Goal: Feedback & Contribution: Submit feedback/report problem

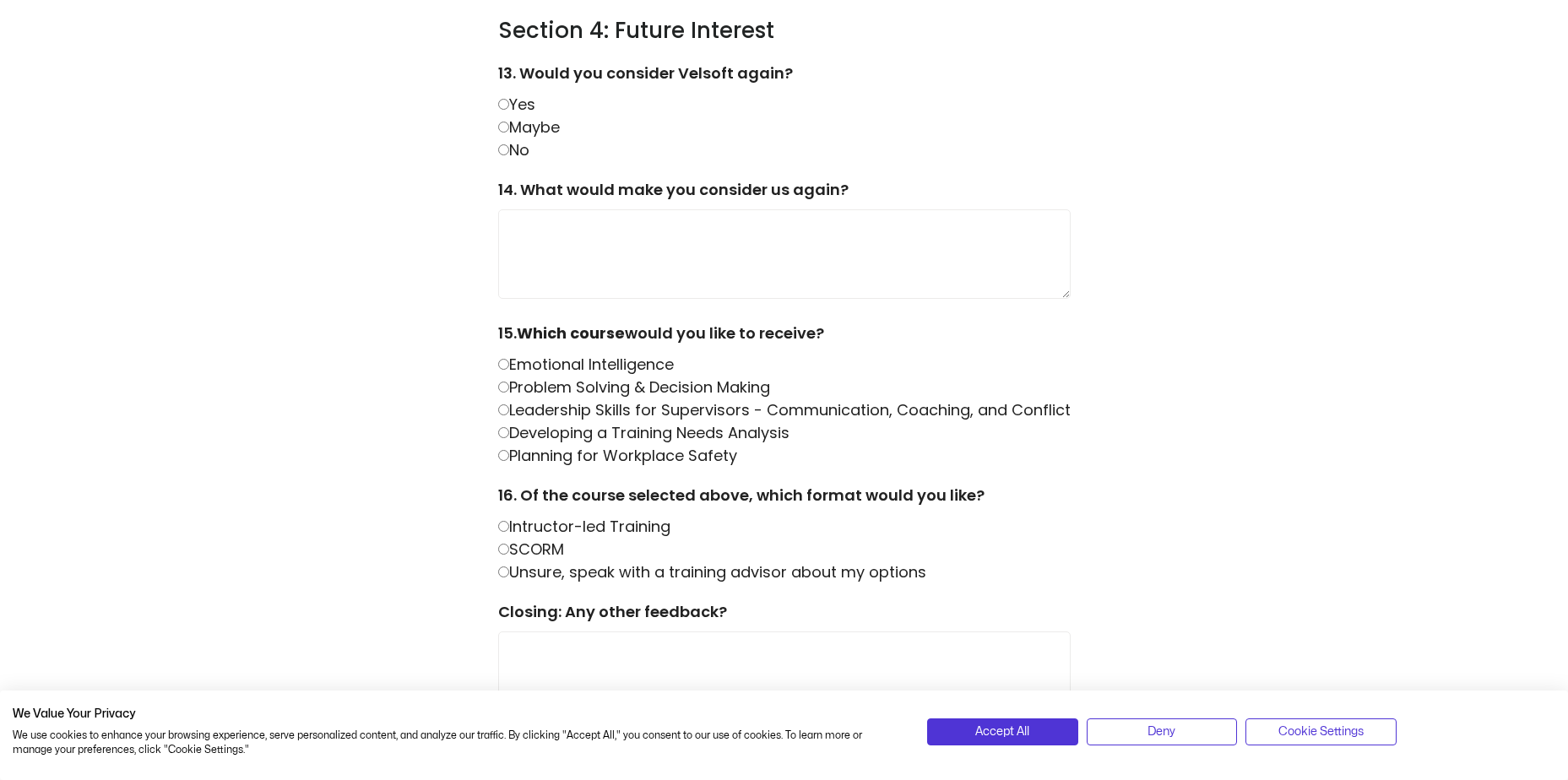
scroll to position [1942, 0]
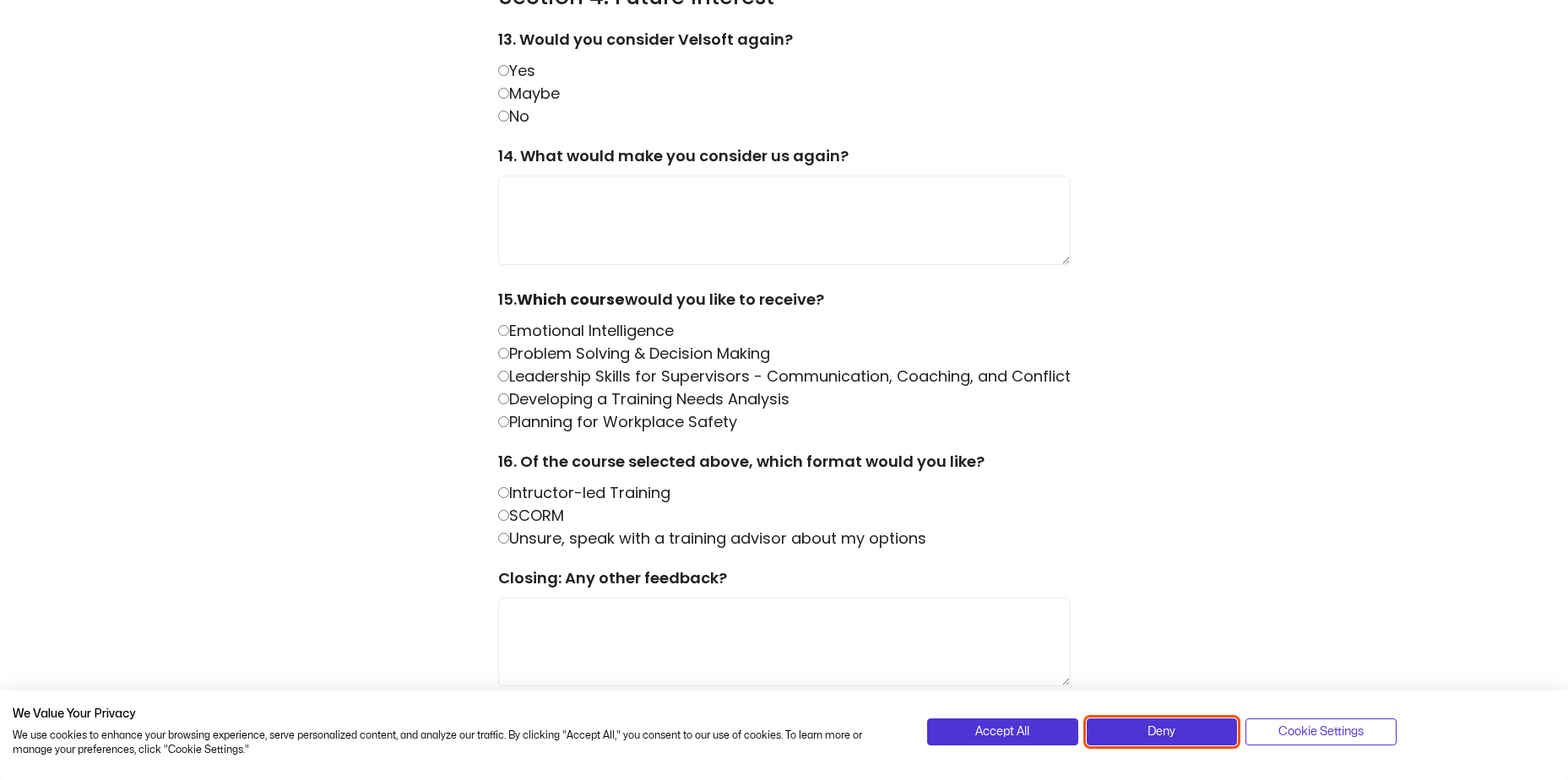
click at [1150, 724] on span "Deny" at bounding box center [1161, 732] width 28 height 19
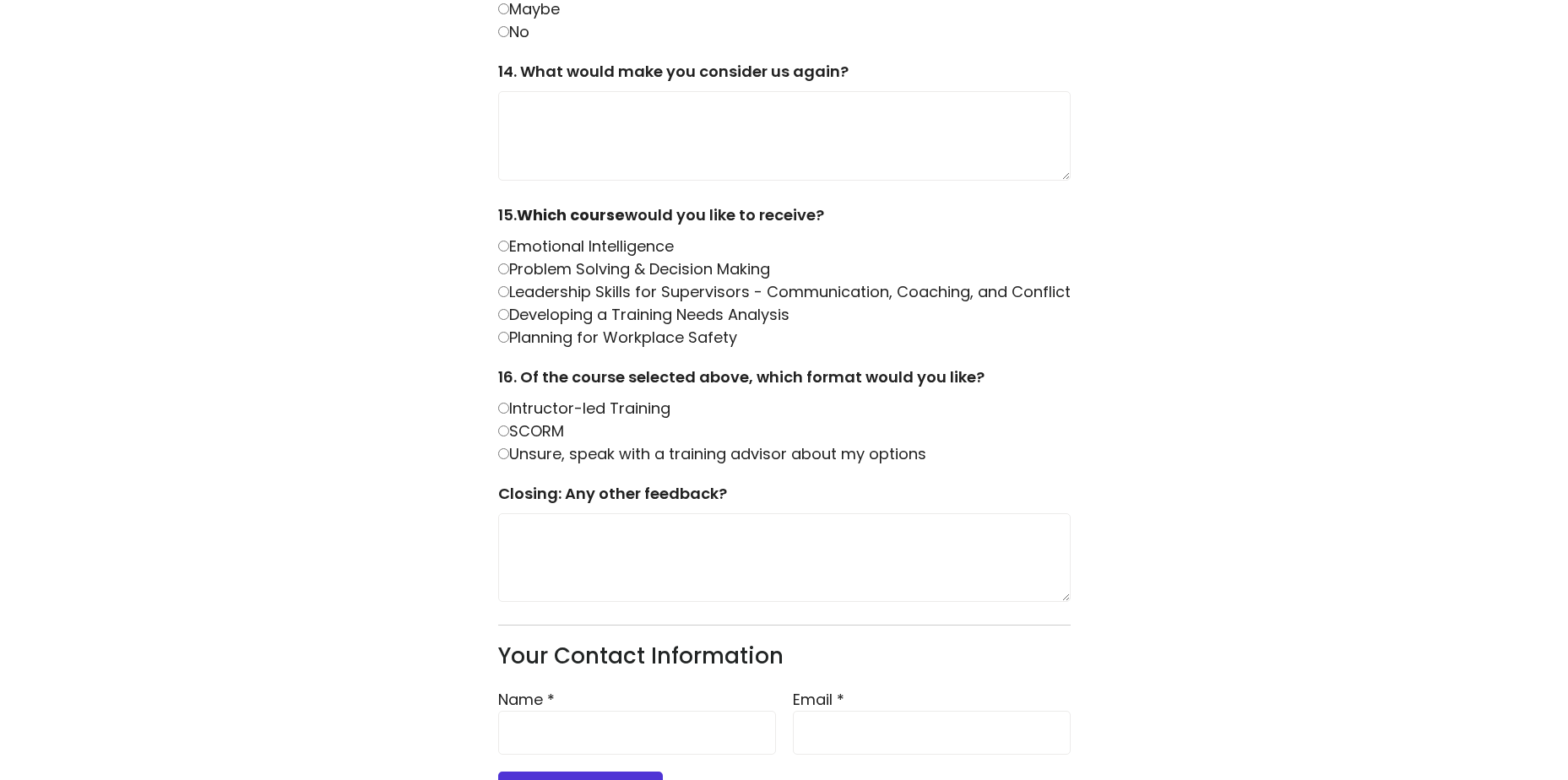
scroll to position [2115, 0]
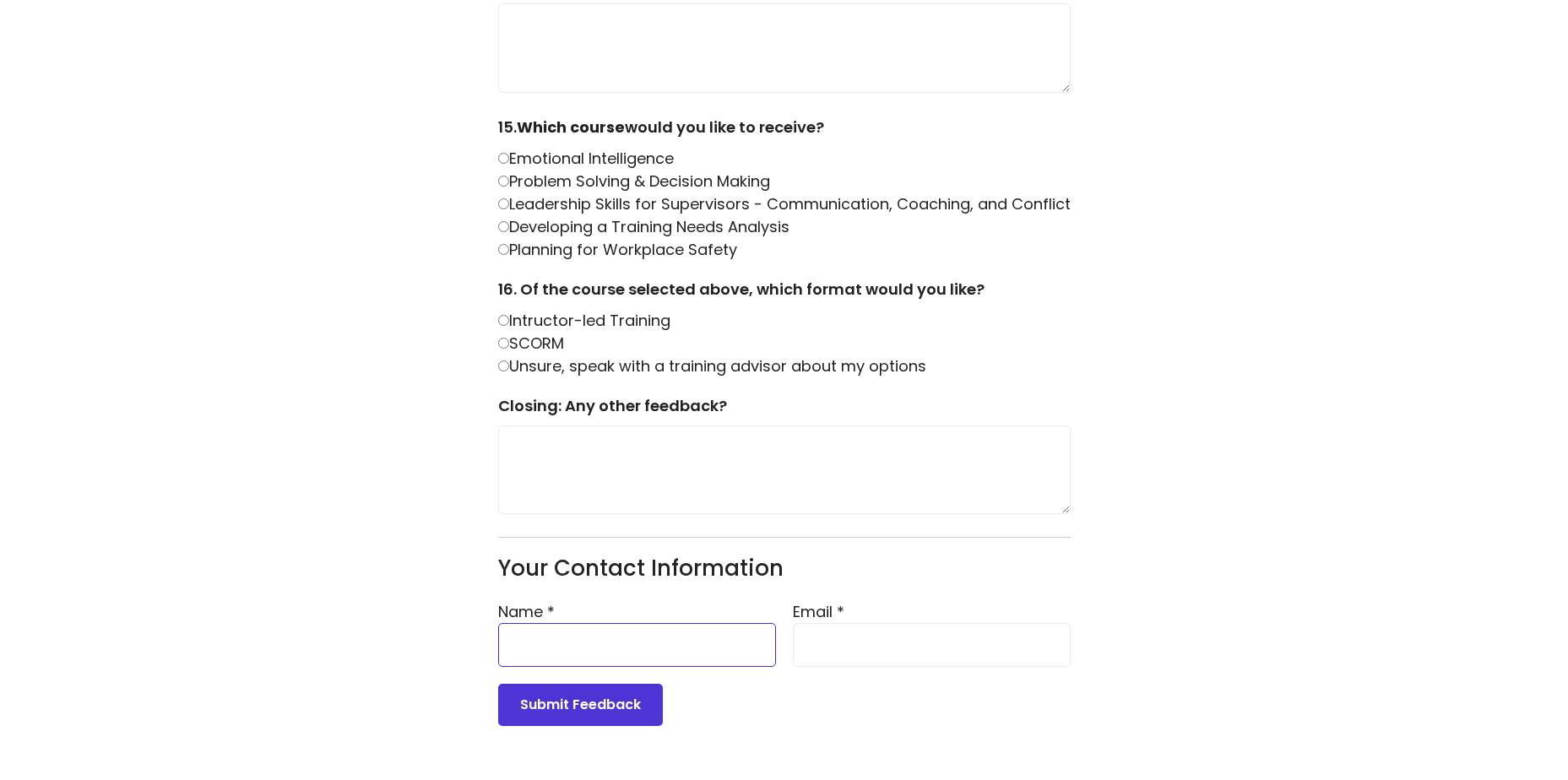
click at [649, 646] on input "Name *" at bounding box center [637, 645] width 278 height 44
type input "**********"
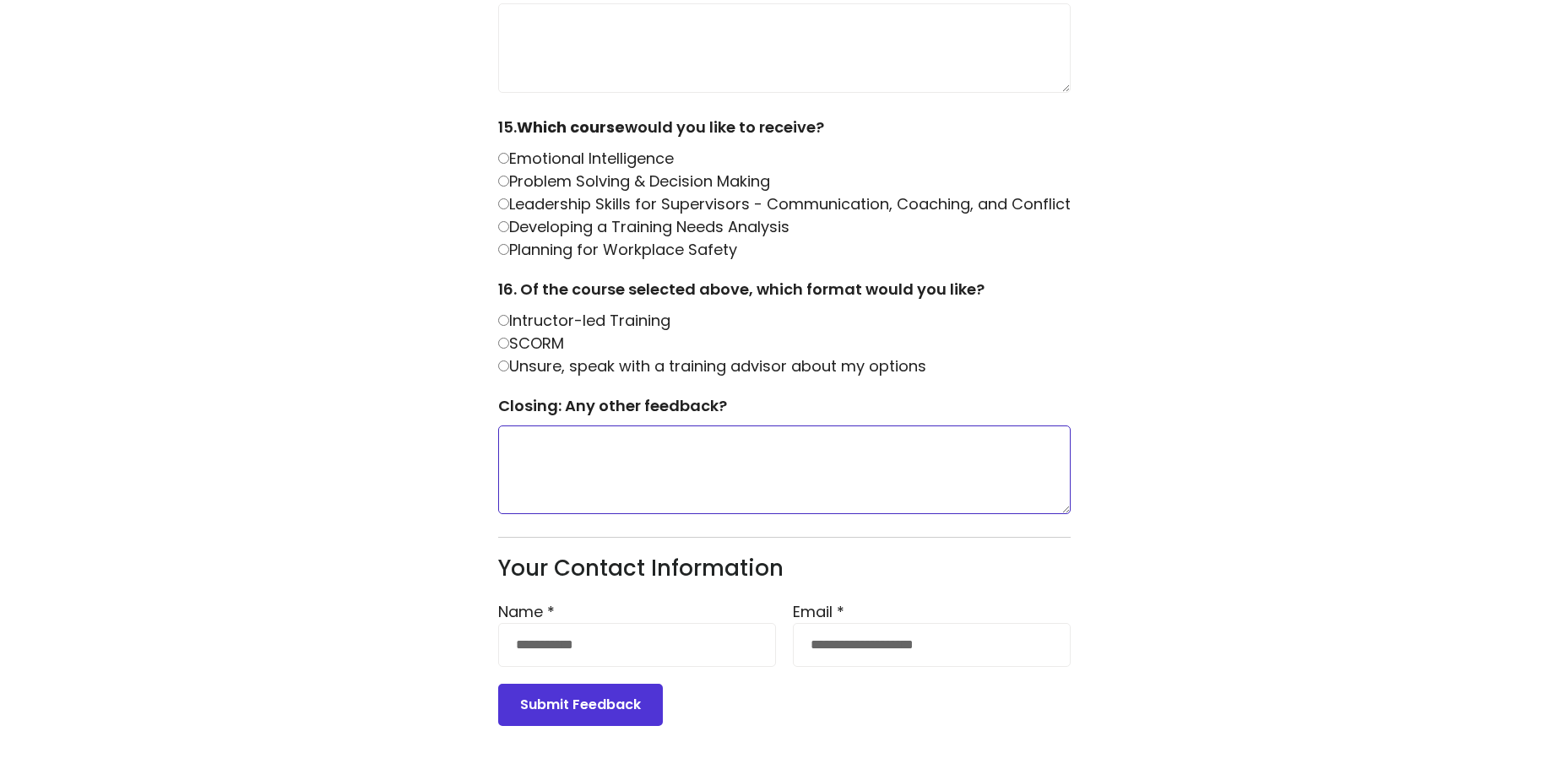
click at [781, 461] on textarea at bounding box center [784, 470] width 572 height 89
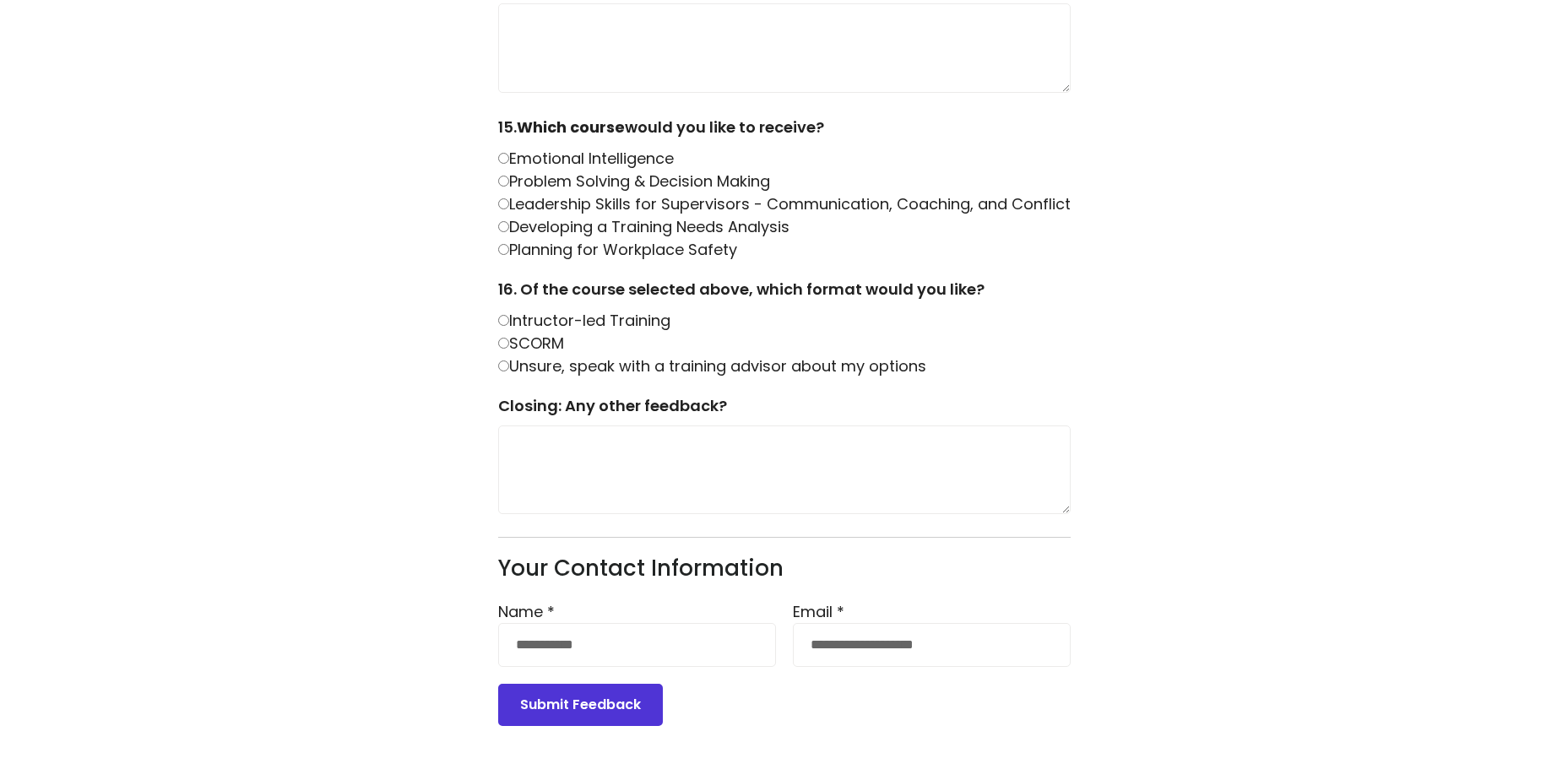
click at [1038, 659] on input "**********" at bounding box center [932, 645] width 278 height 44
drag, startPoint x: 1013, startPoint y: 651, endPoint x: 766, endPoint y: 650, distance: 247.0
click at [766, 650] on div "**********" at bounding box center [784, 625] width 572 height 83
type input "**********"
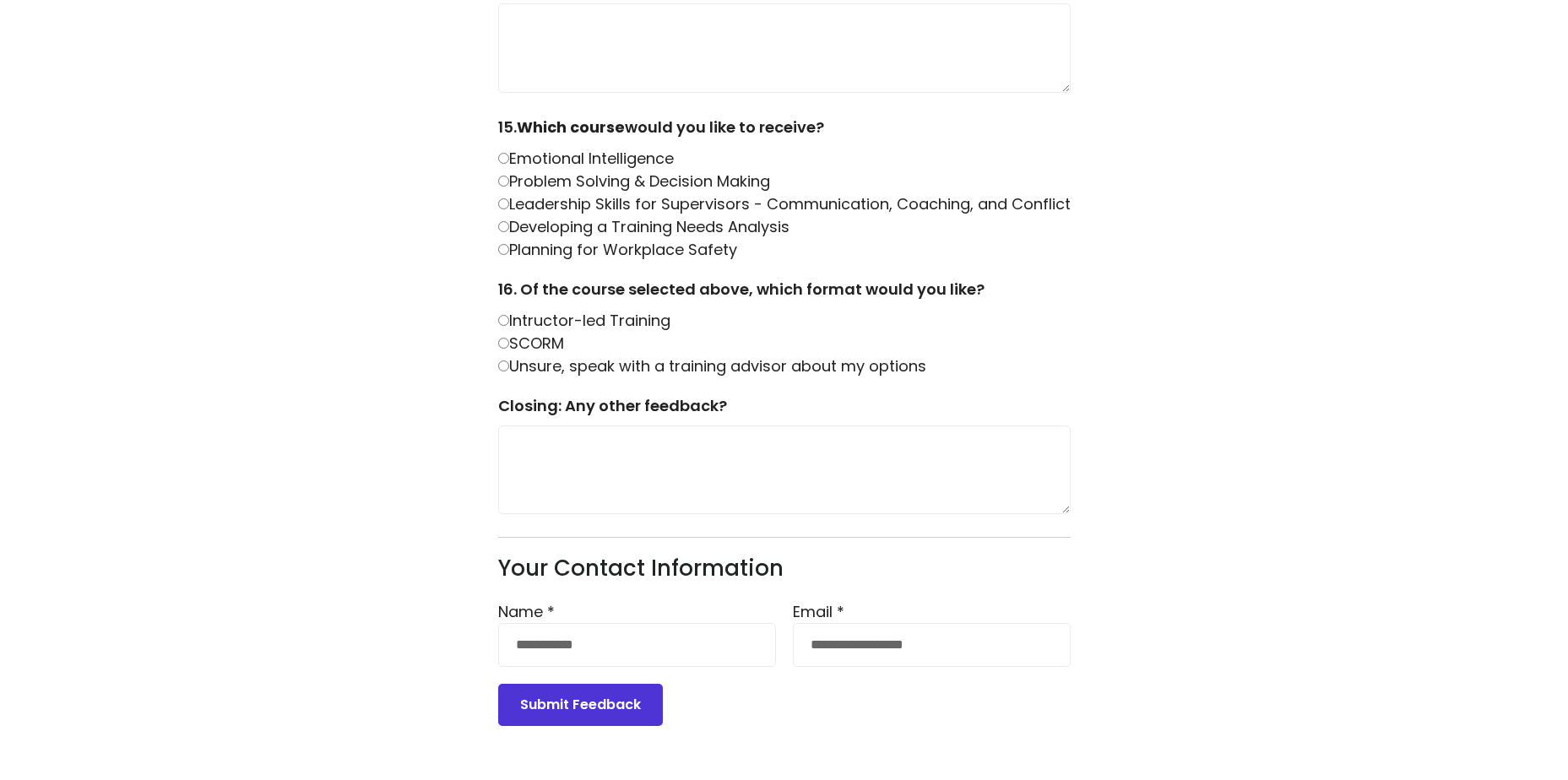
click at [581, 705] on button "Submit Feedback" at bounding box center [580, 705] width 165 height 43
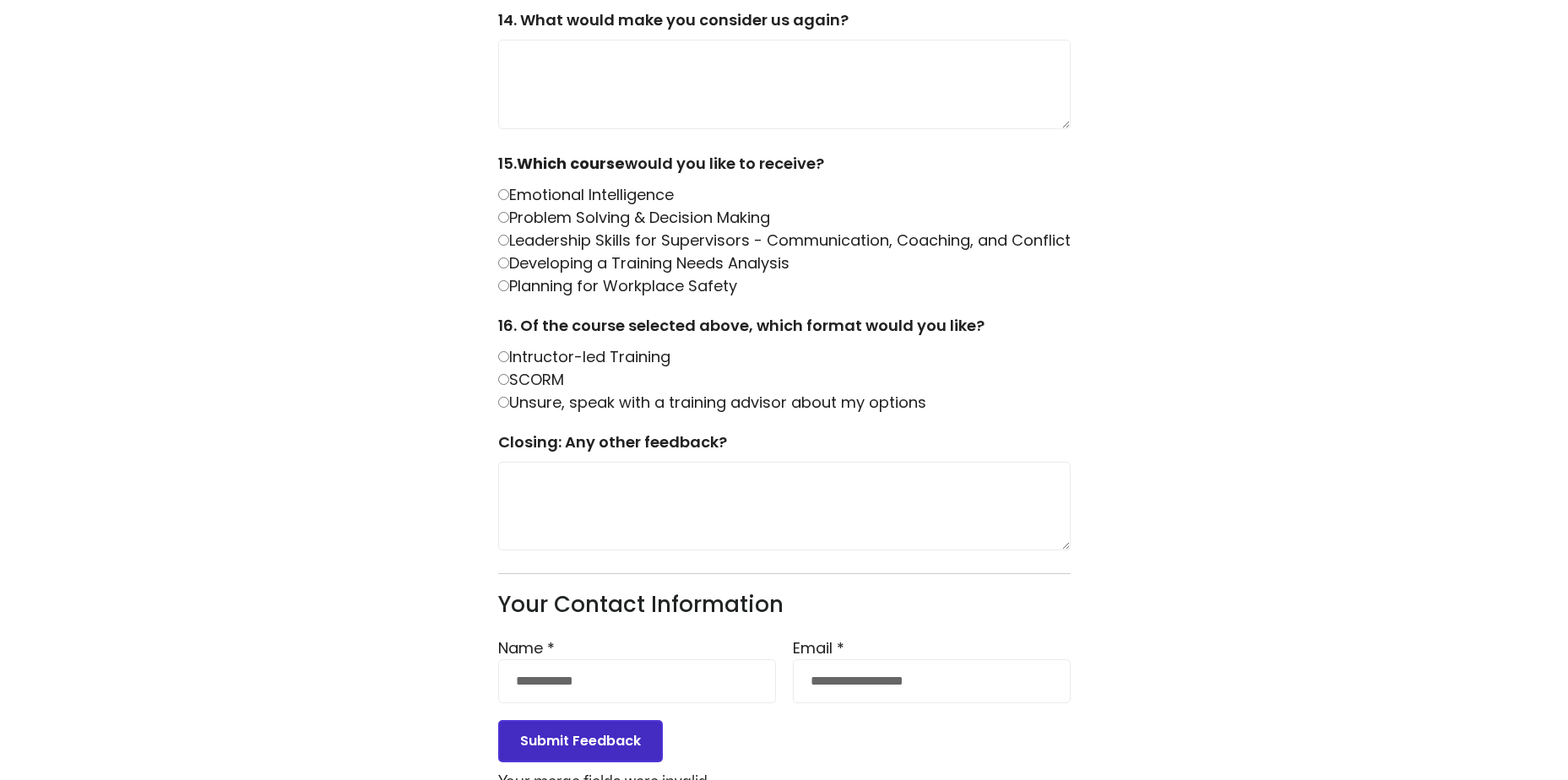
scroll to position [2137, 0]
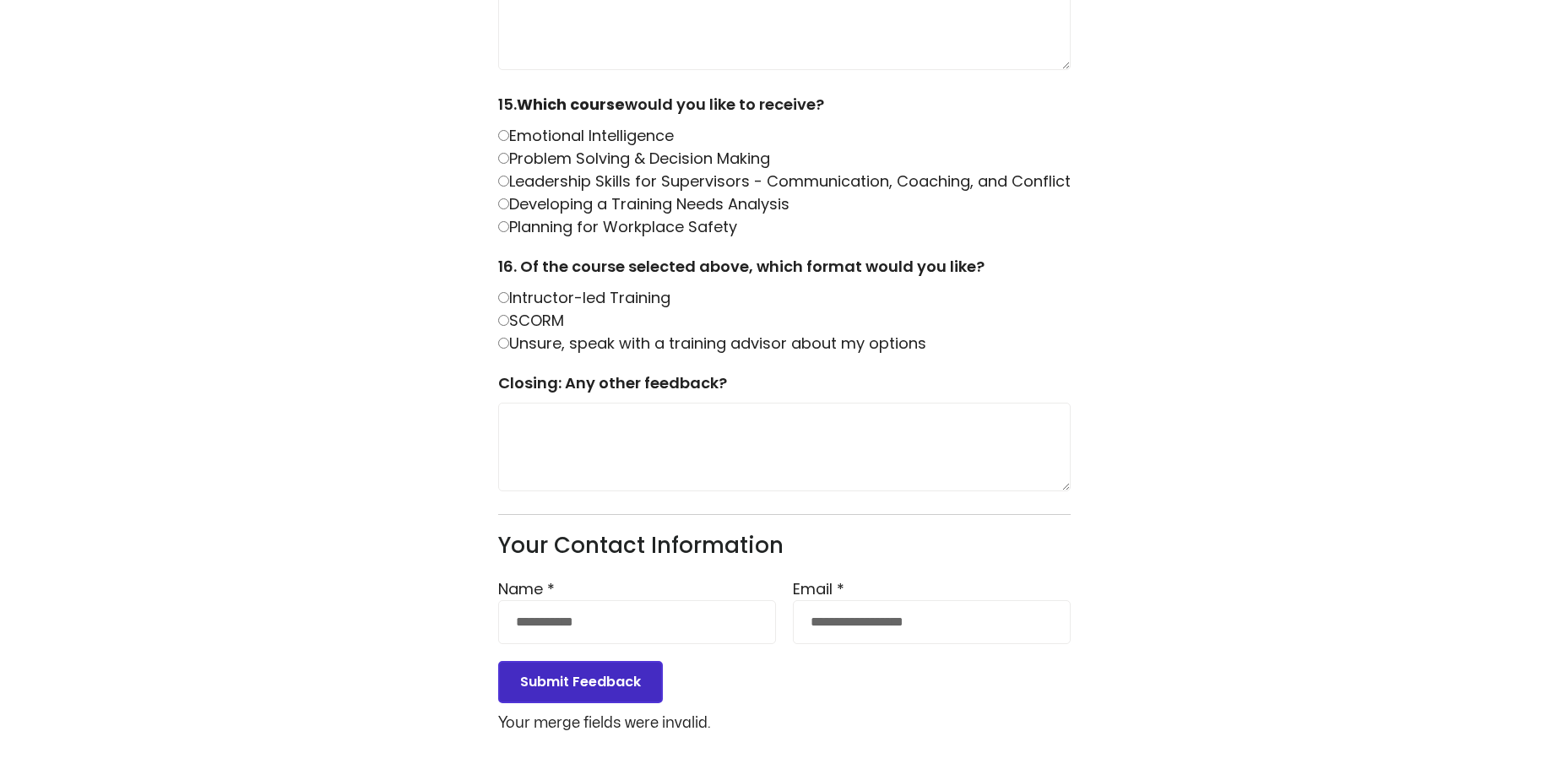
click at [575, 702] on button "Submit Feedback" at bounding box center [580, 683] width 165 height 43
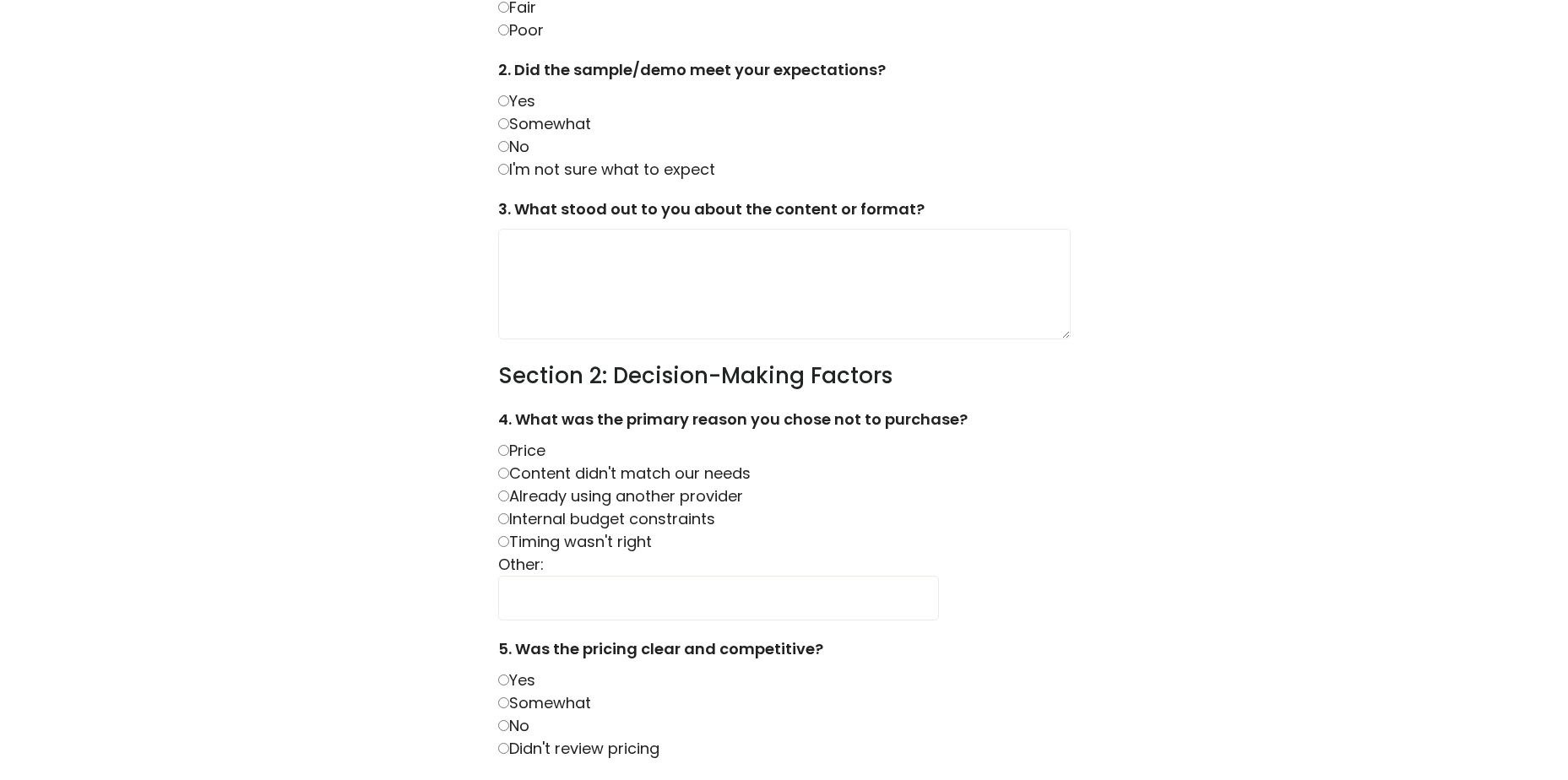
scroll to position [422, 0]
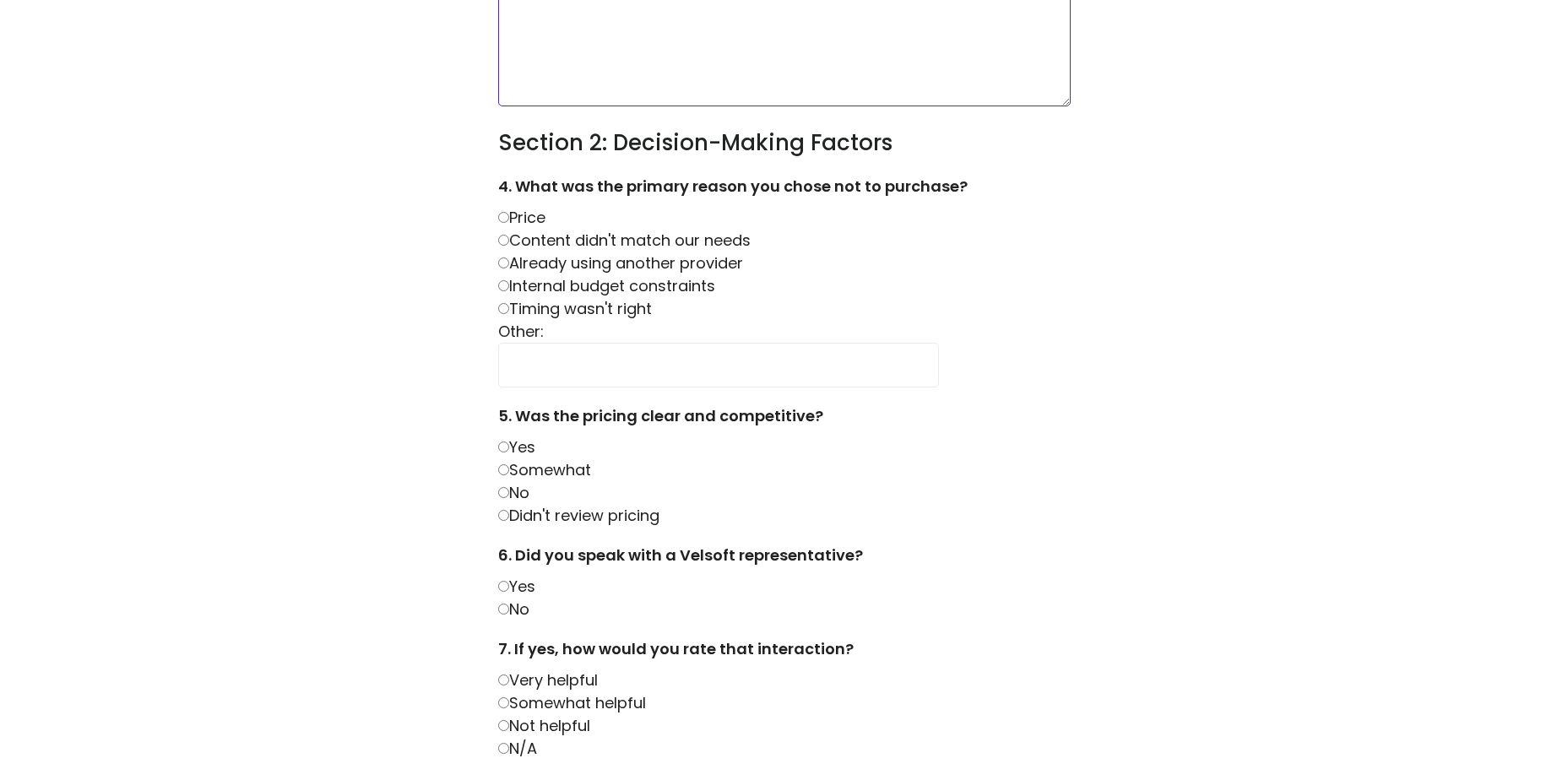
click at [618, 80] on textarea at bounding box center [784, 51] width 572 height 111
type textarea "*"
click at [581, 362] on input "text" at bounding box center [718, 364] width 440 height 44
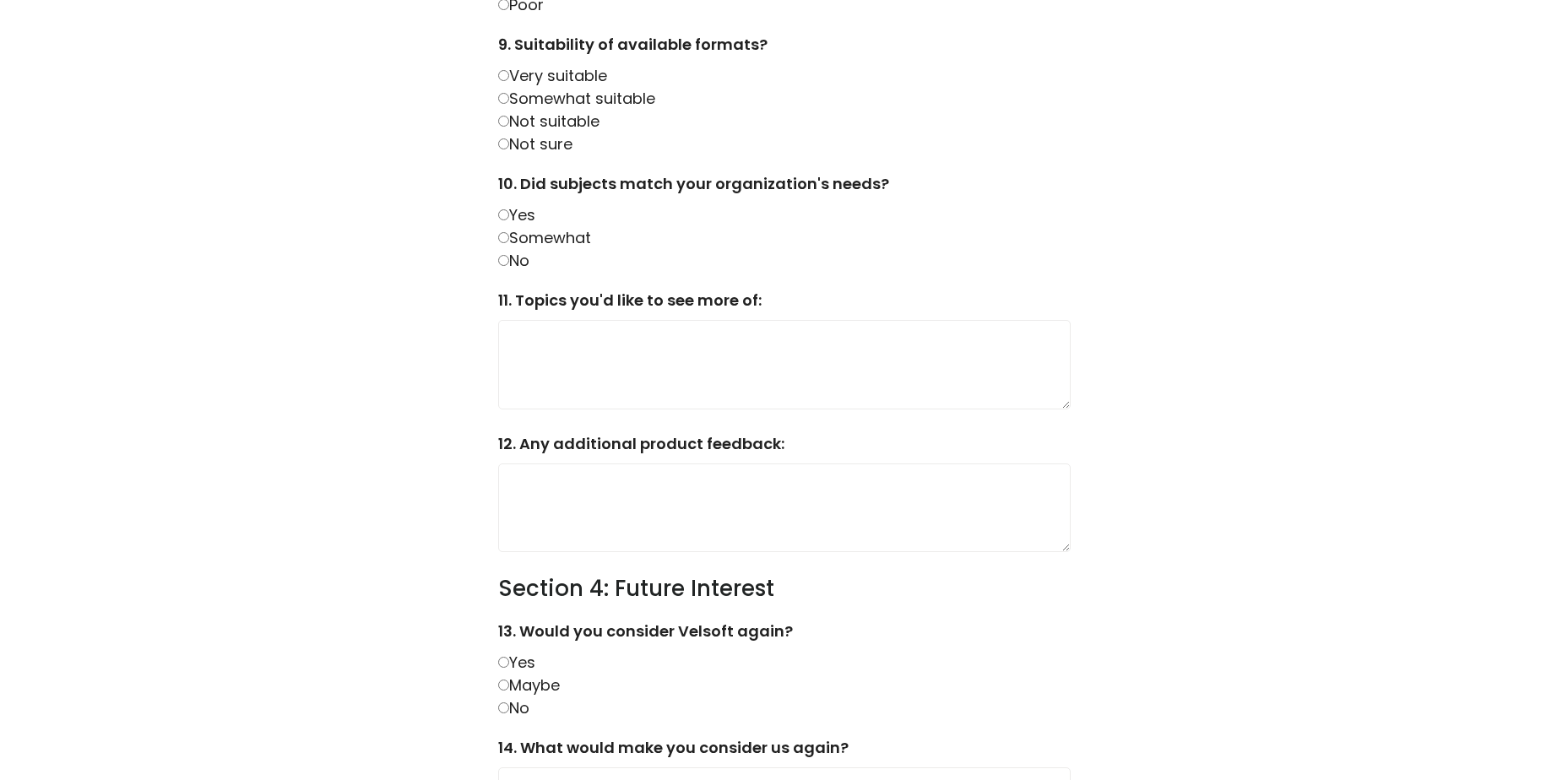
scroll to position [1351, 0]
type input "*"
click at [649, 367] on textarea at bounding box center [784, 364] width 572 height 89
type textarea "*"
click at [586, 488] on textarea at bounding box center [784, 507] width 572 height 89
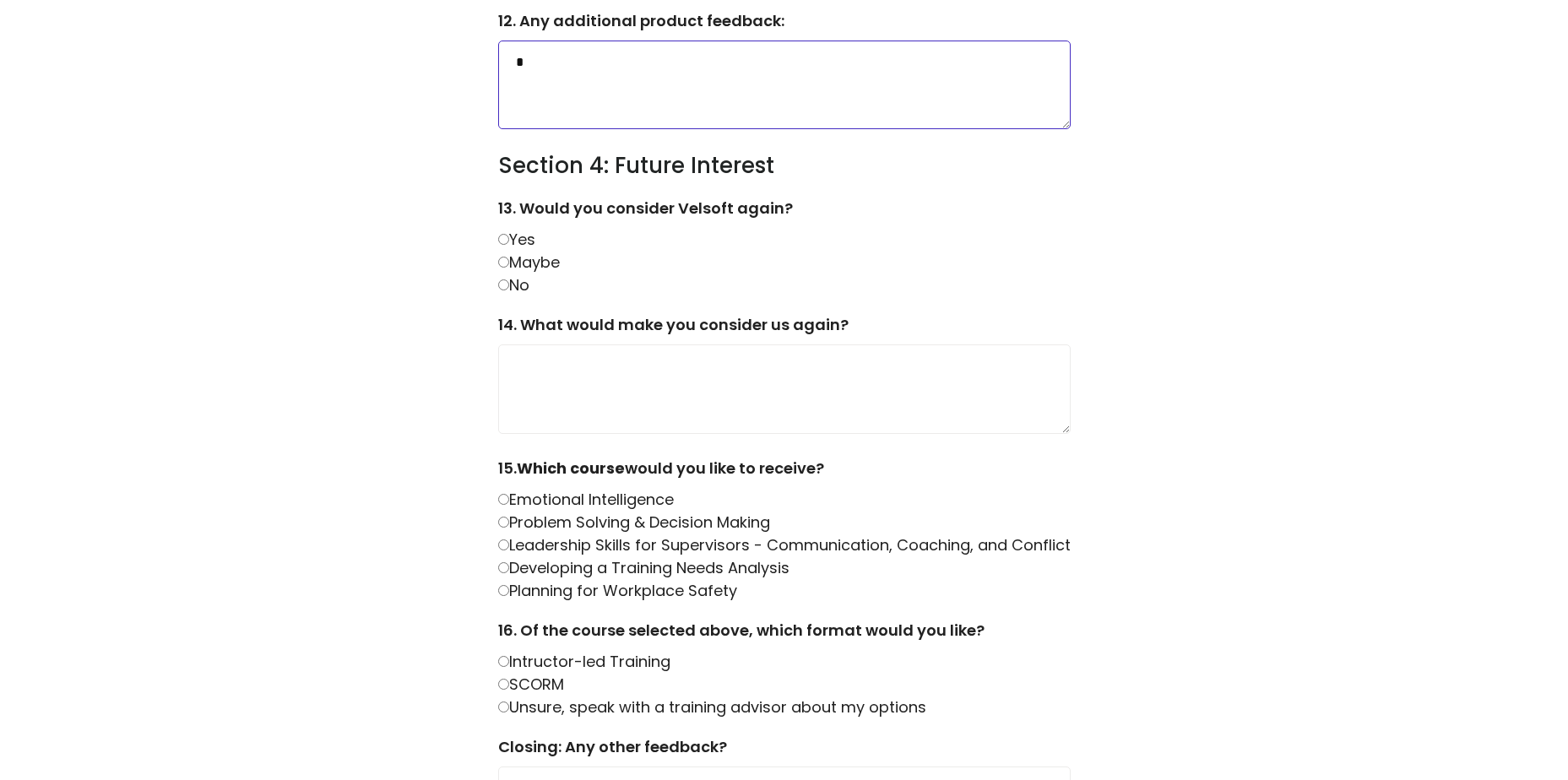
type textarea "*"
click at [613, 393] on textarea at bounding box center [784, 389] width 572 height 89
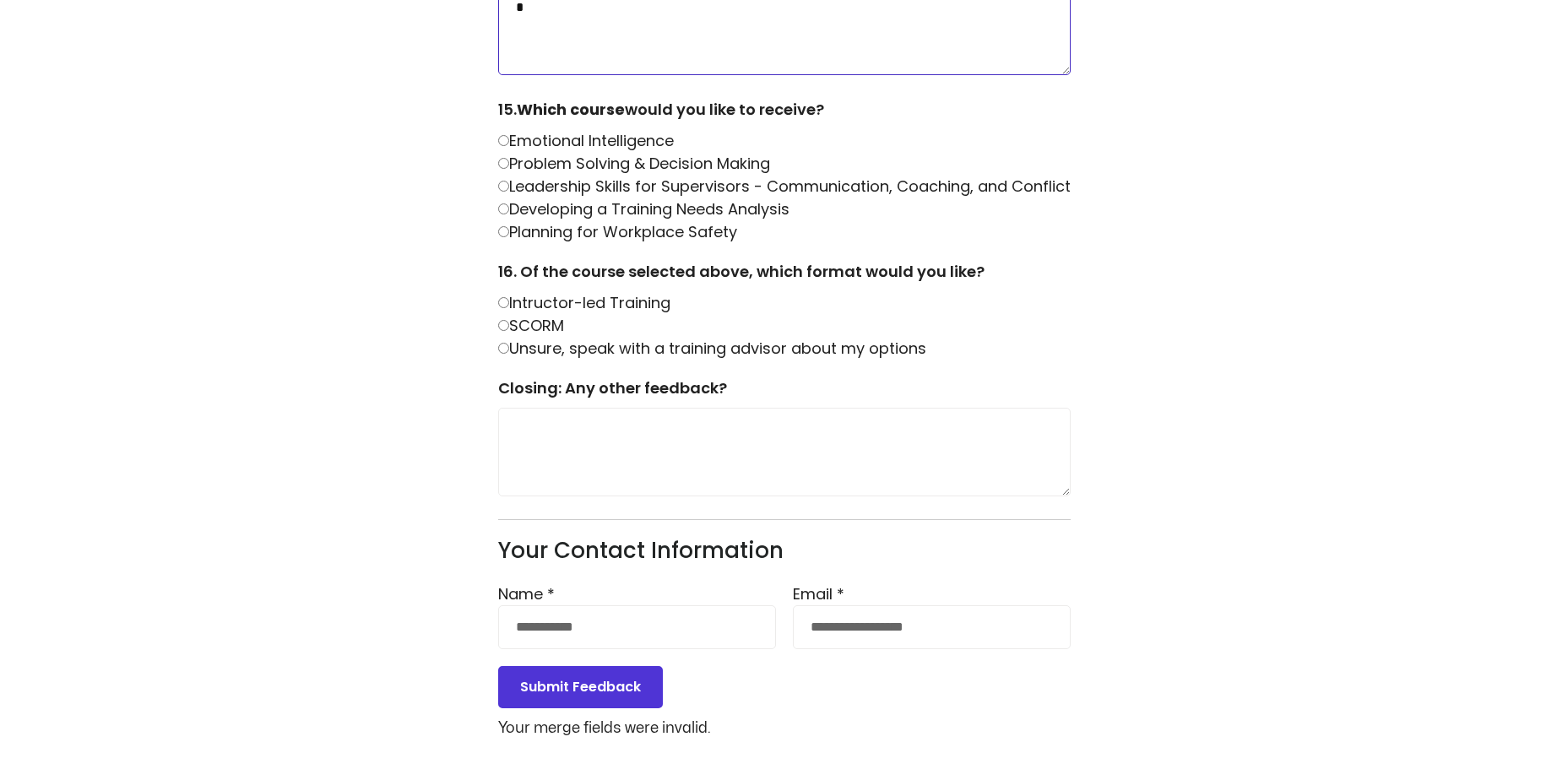
scroll to position [2137, 0]
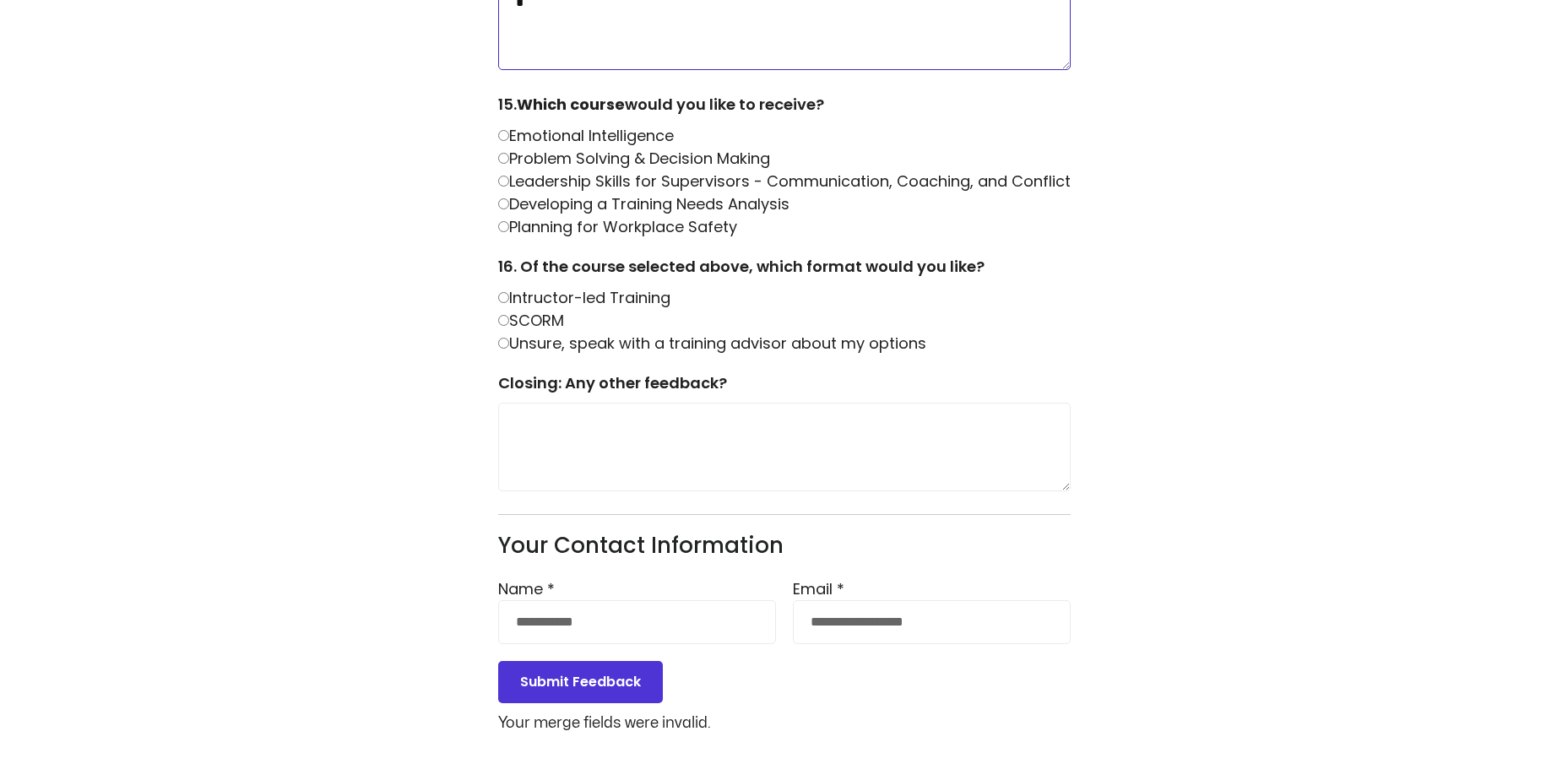
type textarea "*"
click at [664, 438] on textarea at bounding box center [784, 447] width 572 height 89
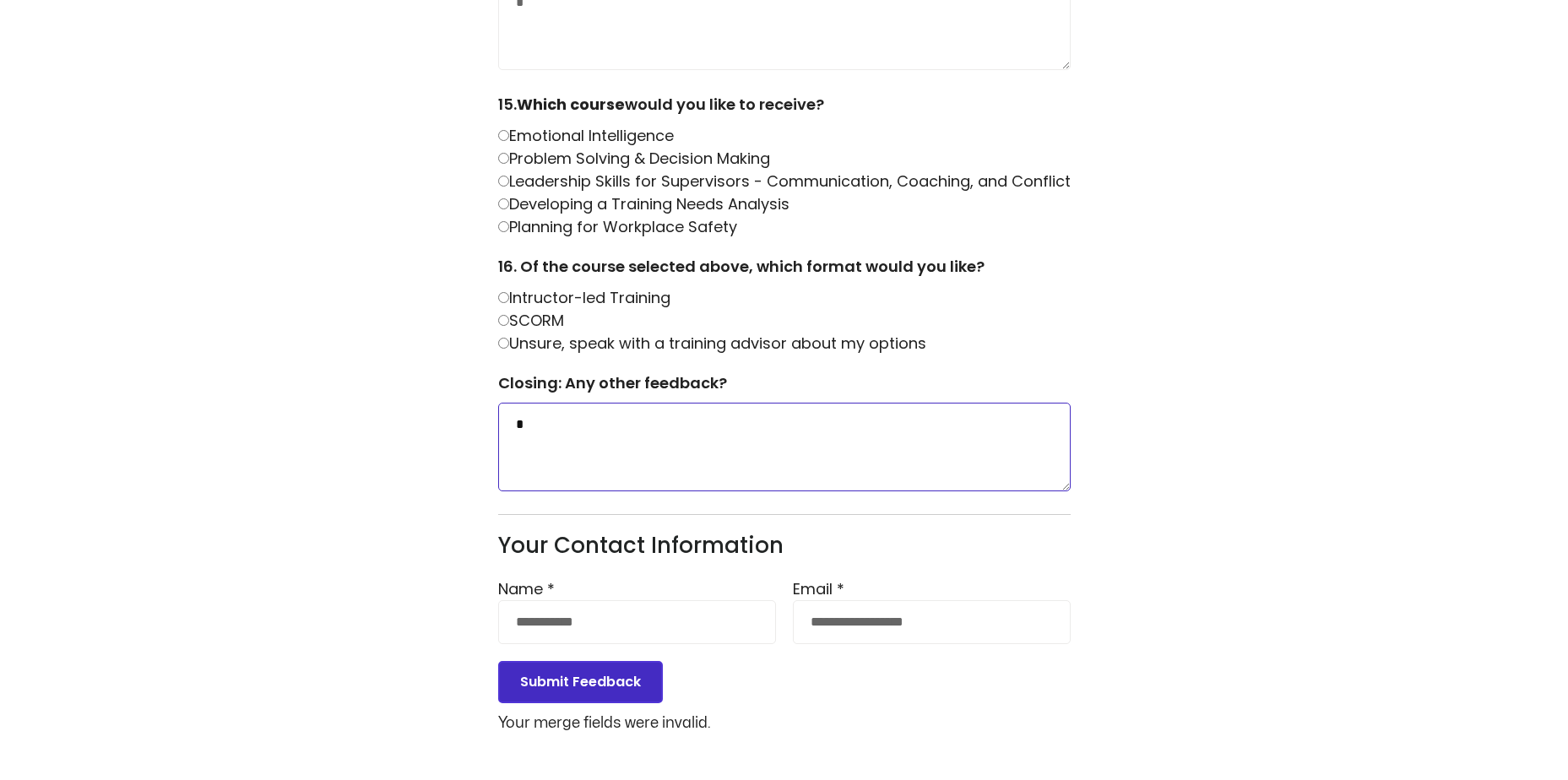
type textarea "*"
click at [589, 693] on button "Submit Feedback" at bounding box center [580, 683] width 165 height 43
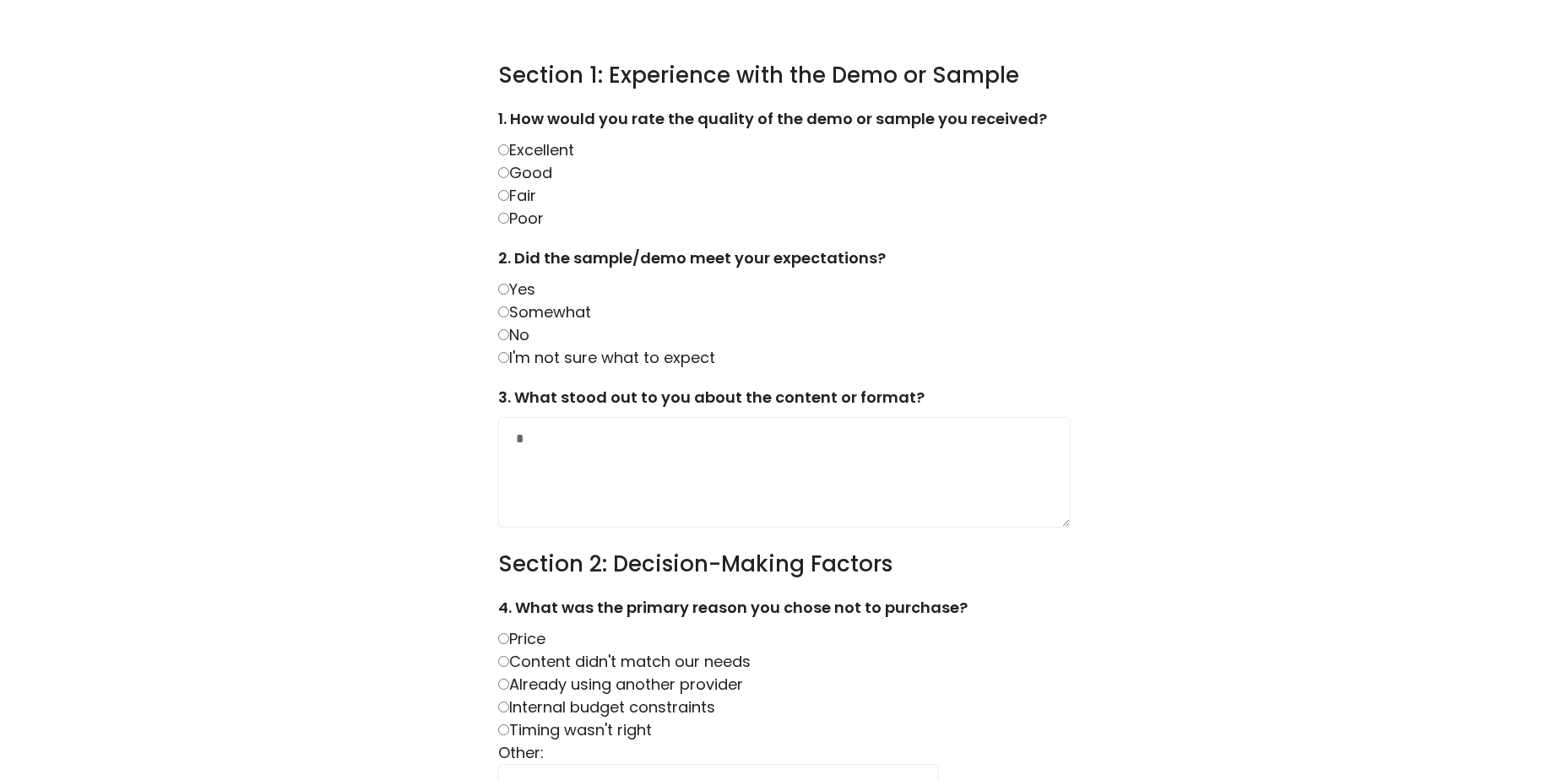
scroll to position [0, 0]
click at [503, 318] on label "Somewhat" at bounding box center [544, 313] width 93 height 21
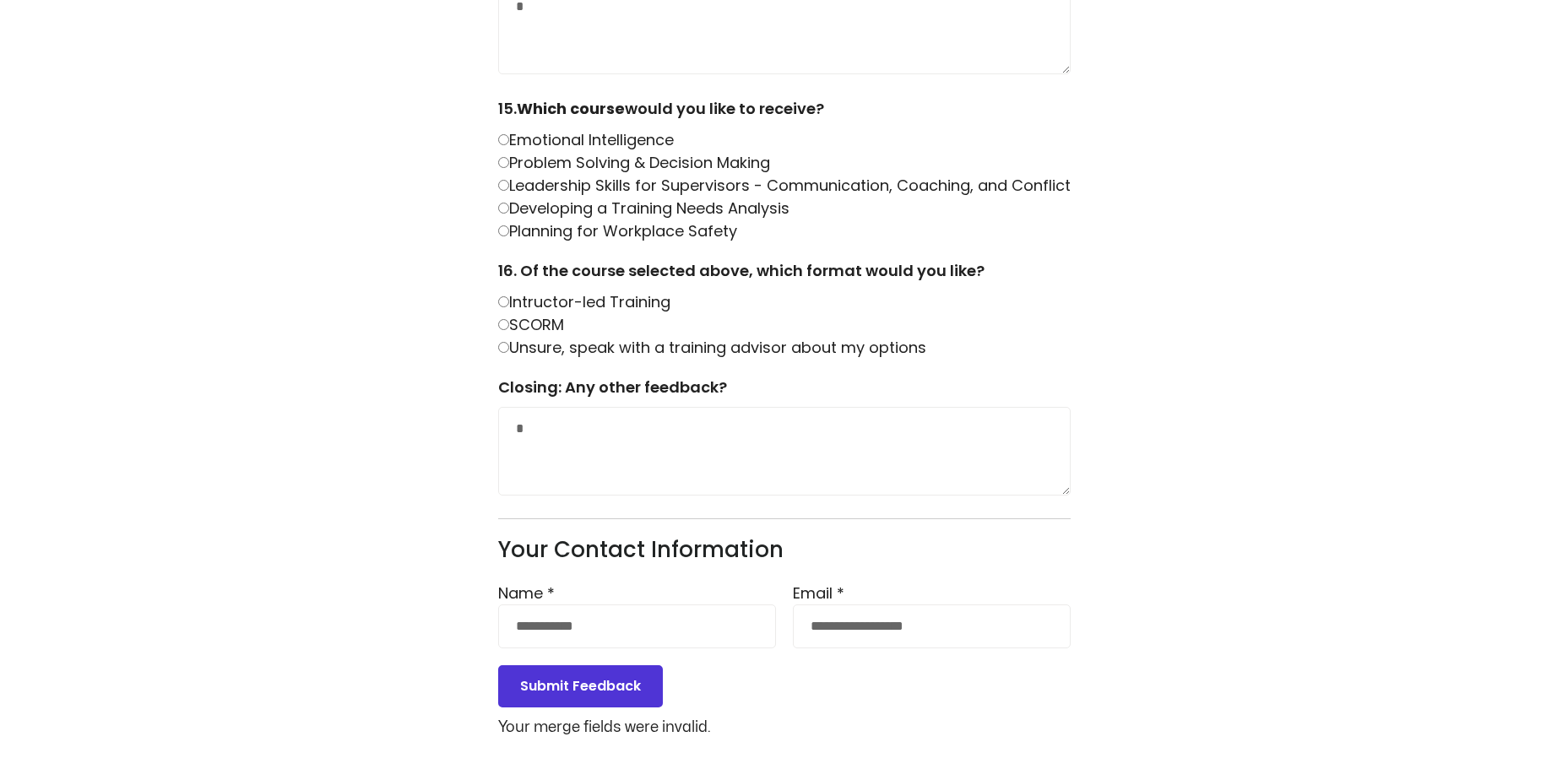
scroll to position [2137, 0]
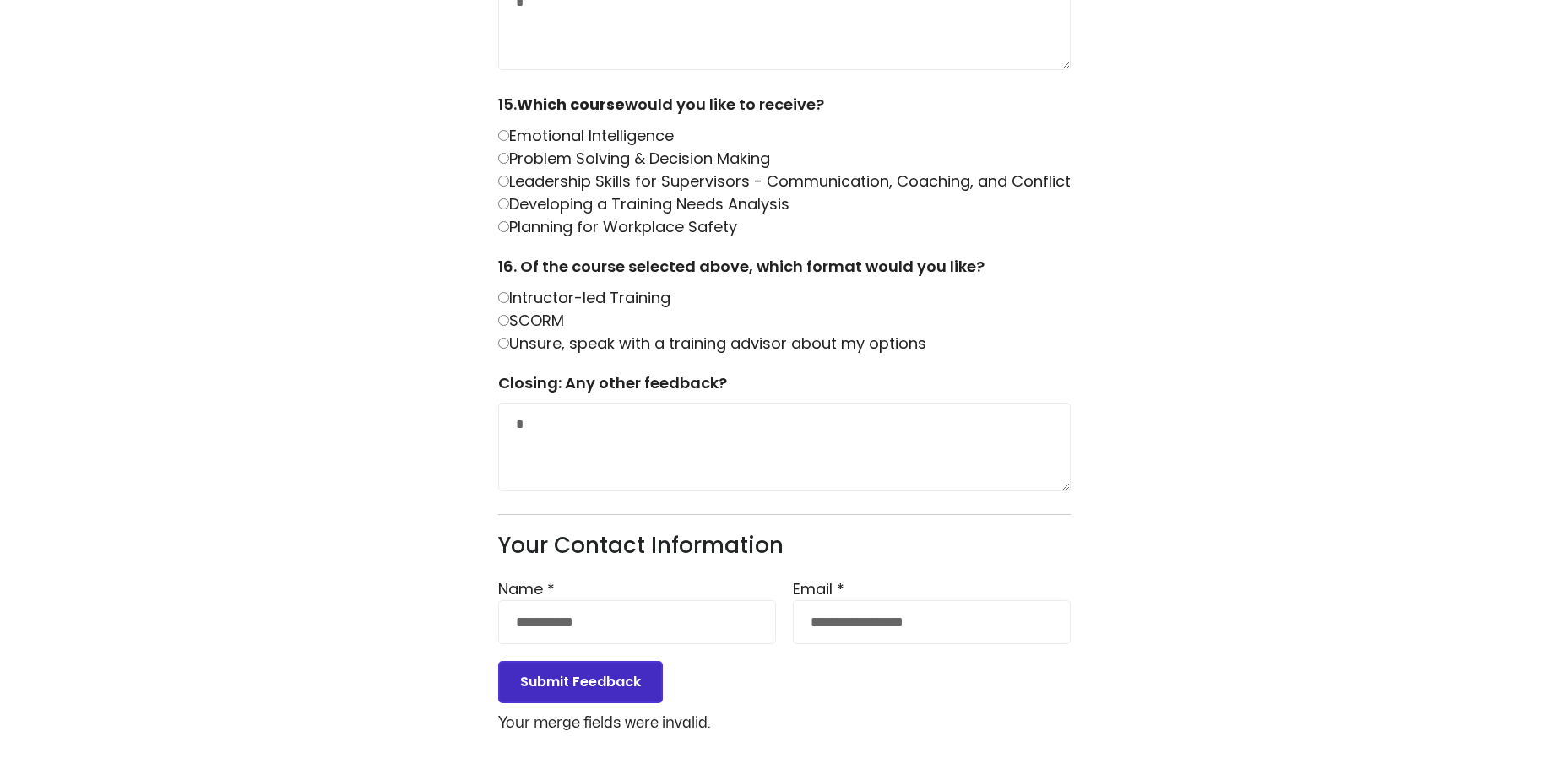
drag, startPoint x: 610, startPoint y: 681, endPoint x: 680, endPoint y: 670, distance: 70.9
click at [612, 681] on button "Submit Feedback" at bounding box center [580, 683] width 165 height 43
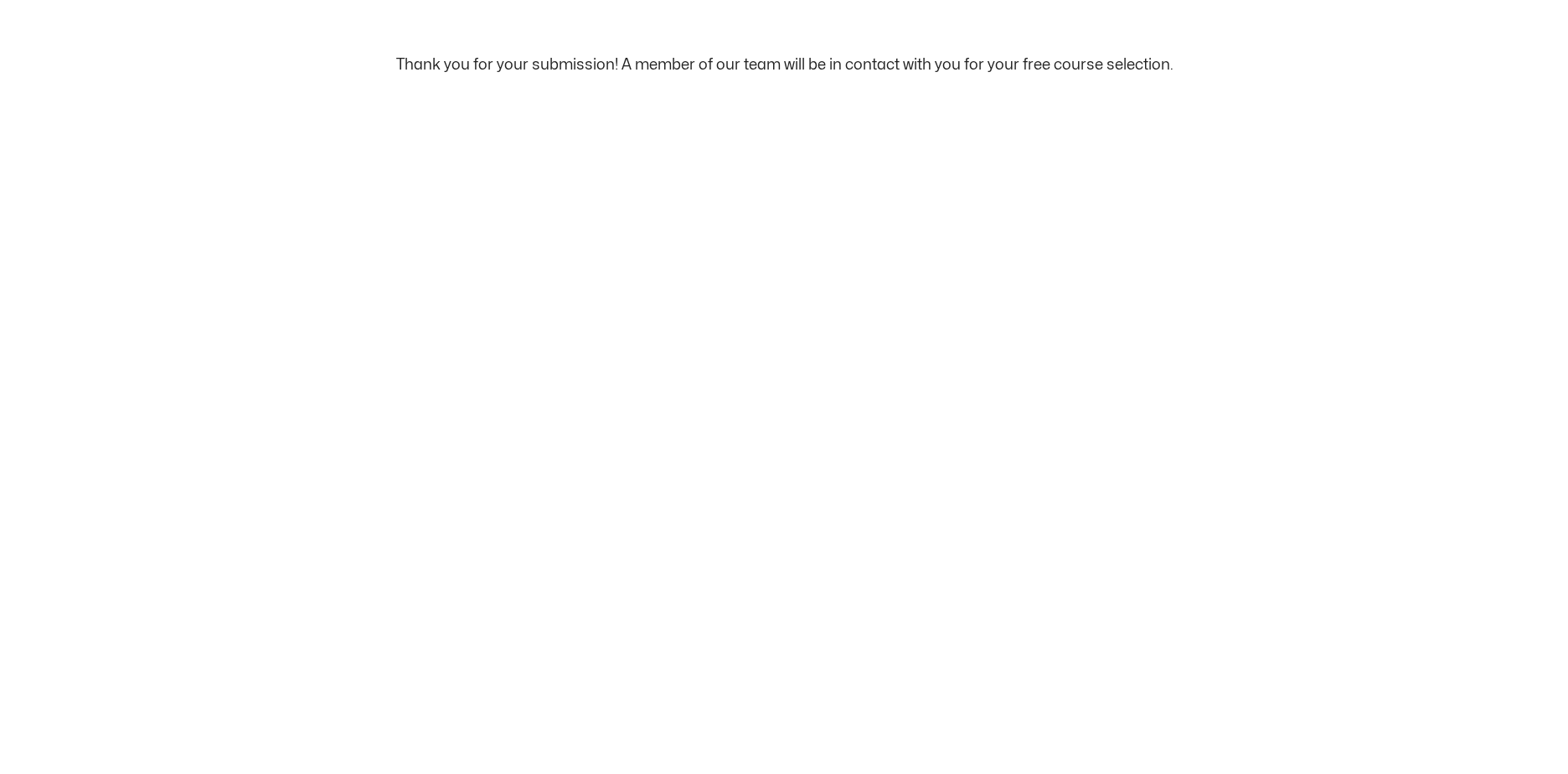
scroll to position [0, 0]
